Goal: Information Seeking & Learning: Learn about a topic

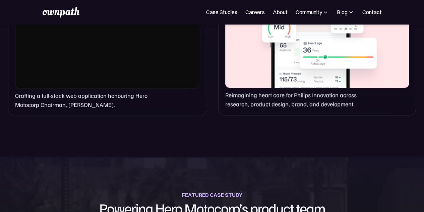
scroll to position [584, 0]
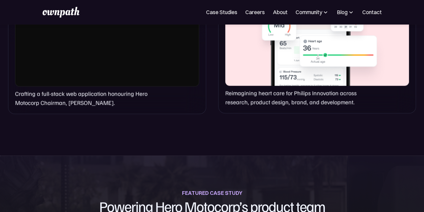
click at [84, 107] on p "Crafting a full-stack web application honouring Hero Motocorp Chairman, [PERSON…" at bounding box center [84, 98] width 138 height 18
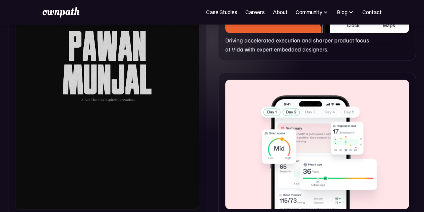
scroll to position [441, 0]
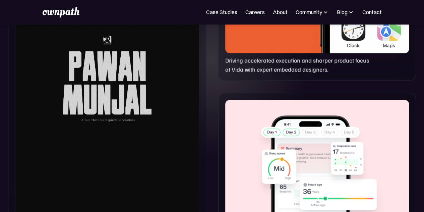
click at [117, 110] on div at bounding box center [107, 76] width 184 height 305
click at [108, 38] on div at bounding box center [107, 76] width 184 height 305
click at [116, 95] on div at bounding box center [107, 76] width 184 height 305
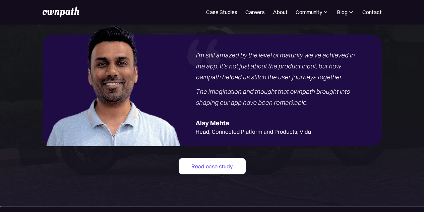
scroll to position [818, 0]
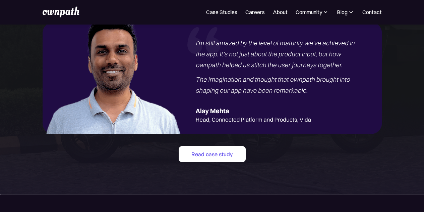
click at [231, 187] on section "FEATURED CASE STUDY Powering Hero Motocorp’s product team with ownpath Studios'…" at bounding box center [212, 57] width 424 height 273
click at [230, 162] on link "Read case study" at bounding box center [212, 154] width 67 height 16
